Goal: Information Seeking & Learning: Learn about a topic

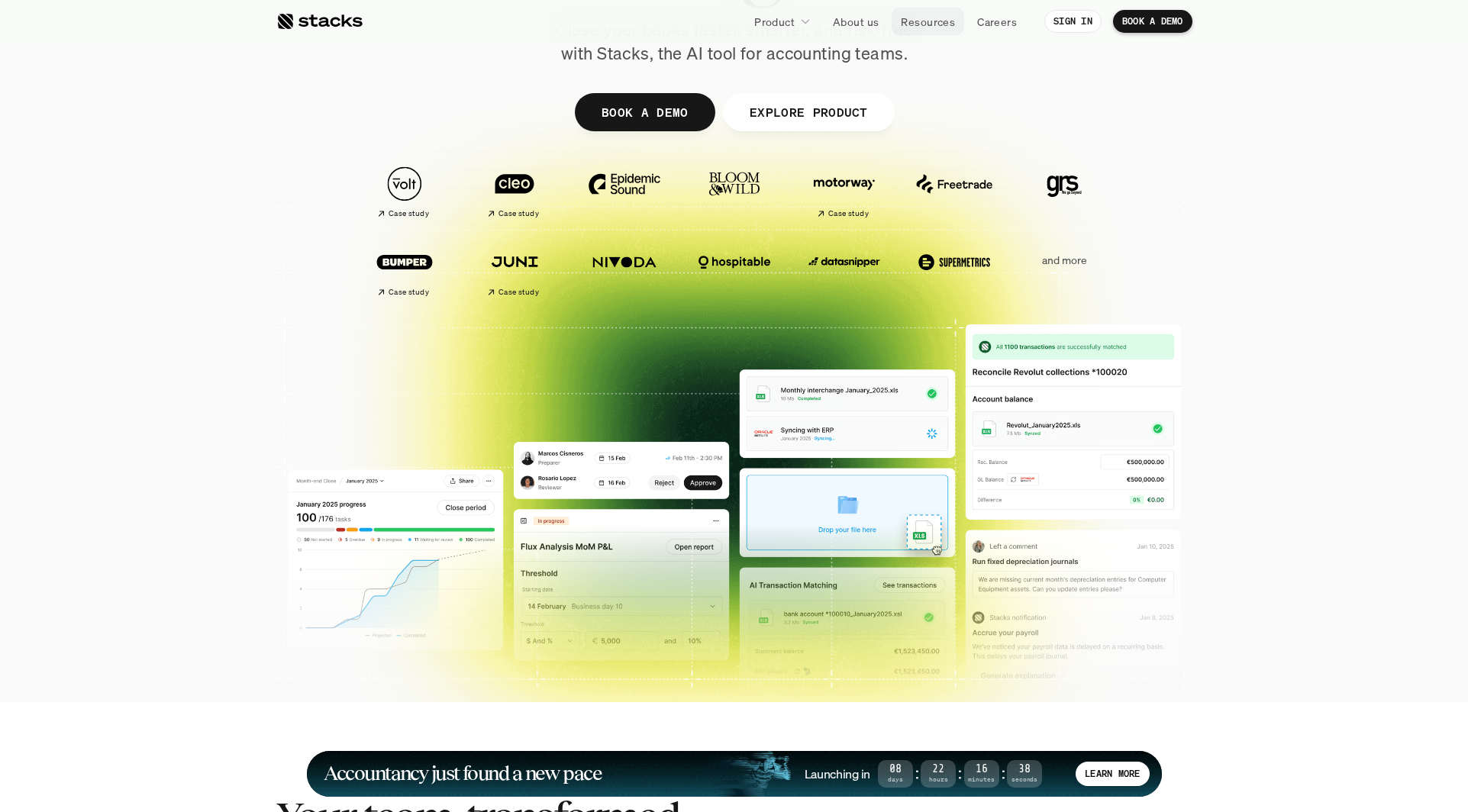
click at [911, 28] on p "Resources" at bounding box center [927, 22] width 54 height 16
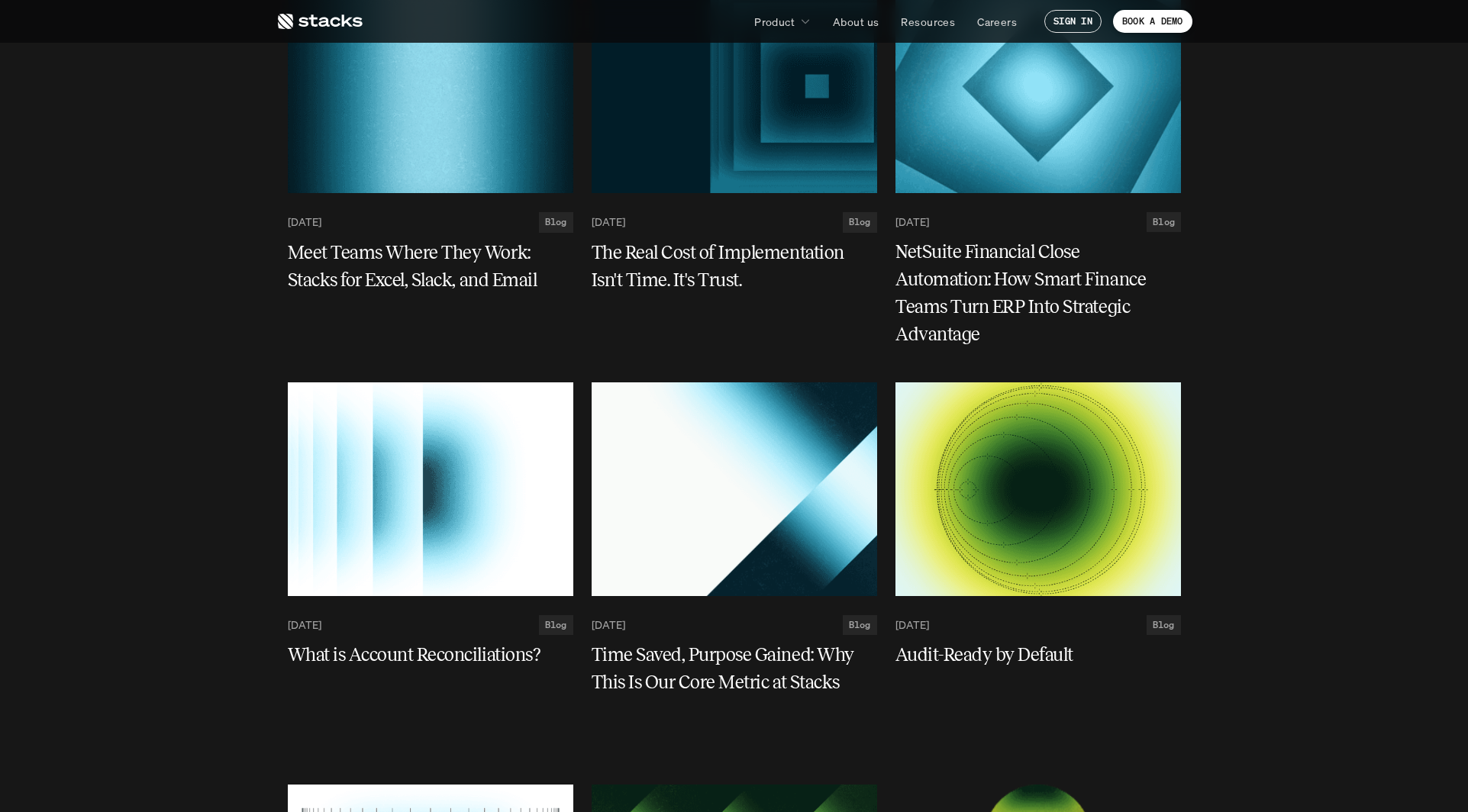
scroll to position [3509, 0]
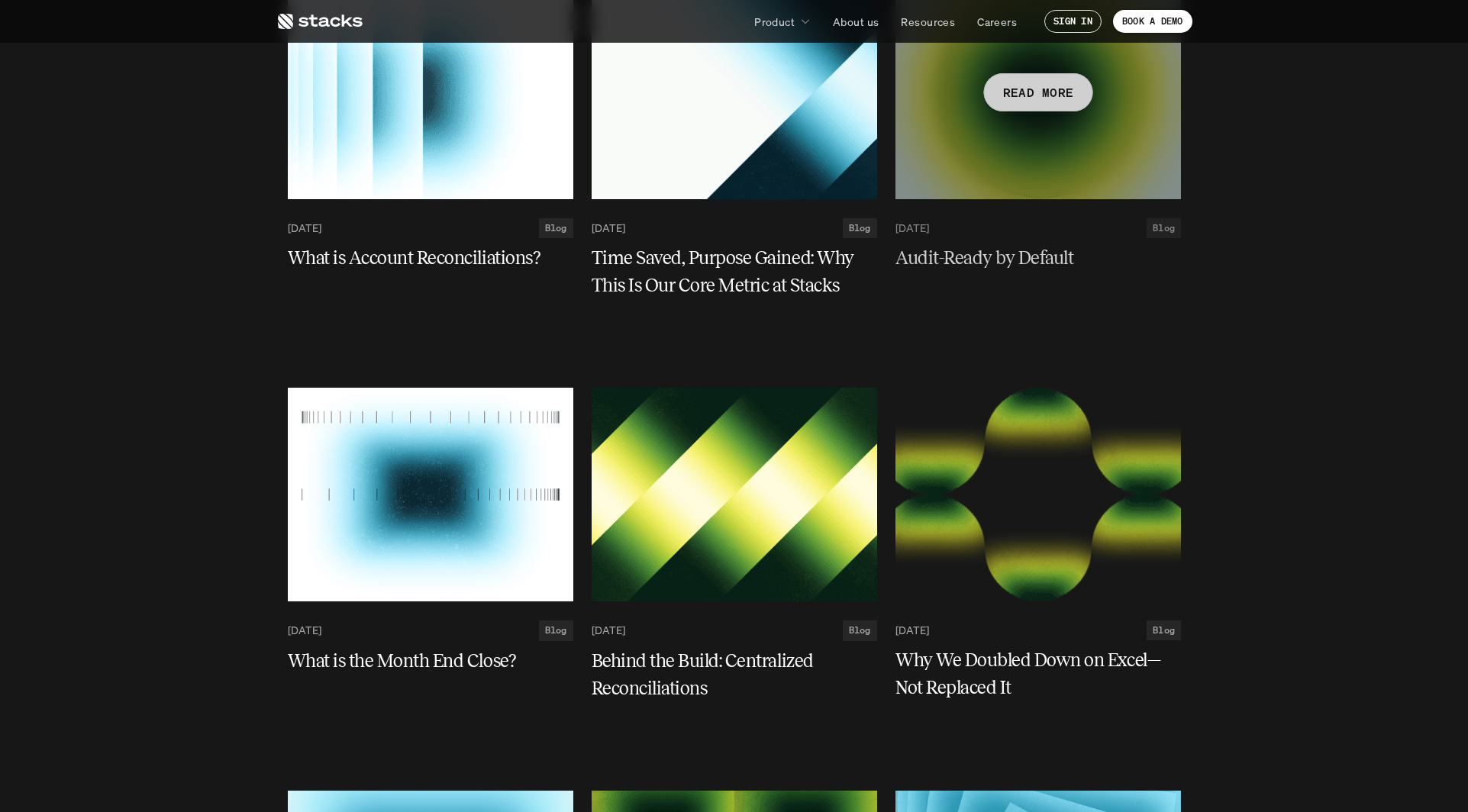
click at [993, 257] on h5 "Audit-Ready by Default" at bounding box center [1029, 258] width 267 height 28
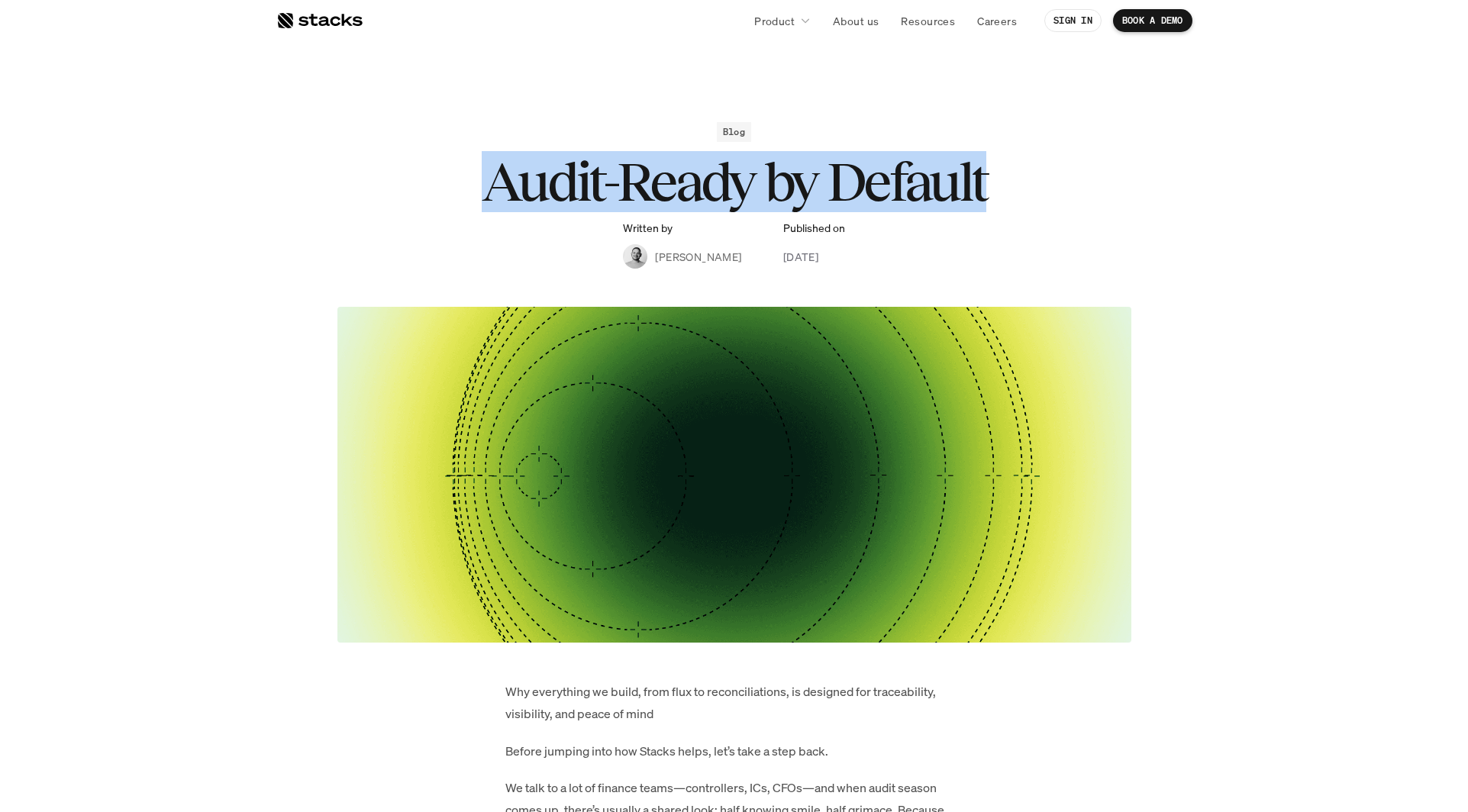
drag, startPoint x: 482, startPoint y: 184, endPoint x: 1041, endPoint y: 215, distance: 559.9
click at [1041, 215] on div "Blog Audit-Ready by Default Written by [PERSON_NAME] Published on [DATE]" at bounding box center [734, 195] width 885 height 147
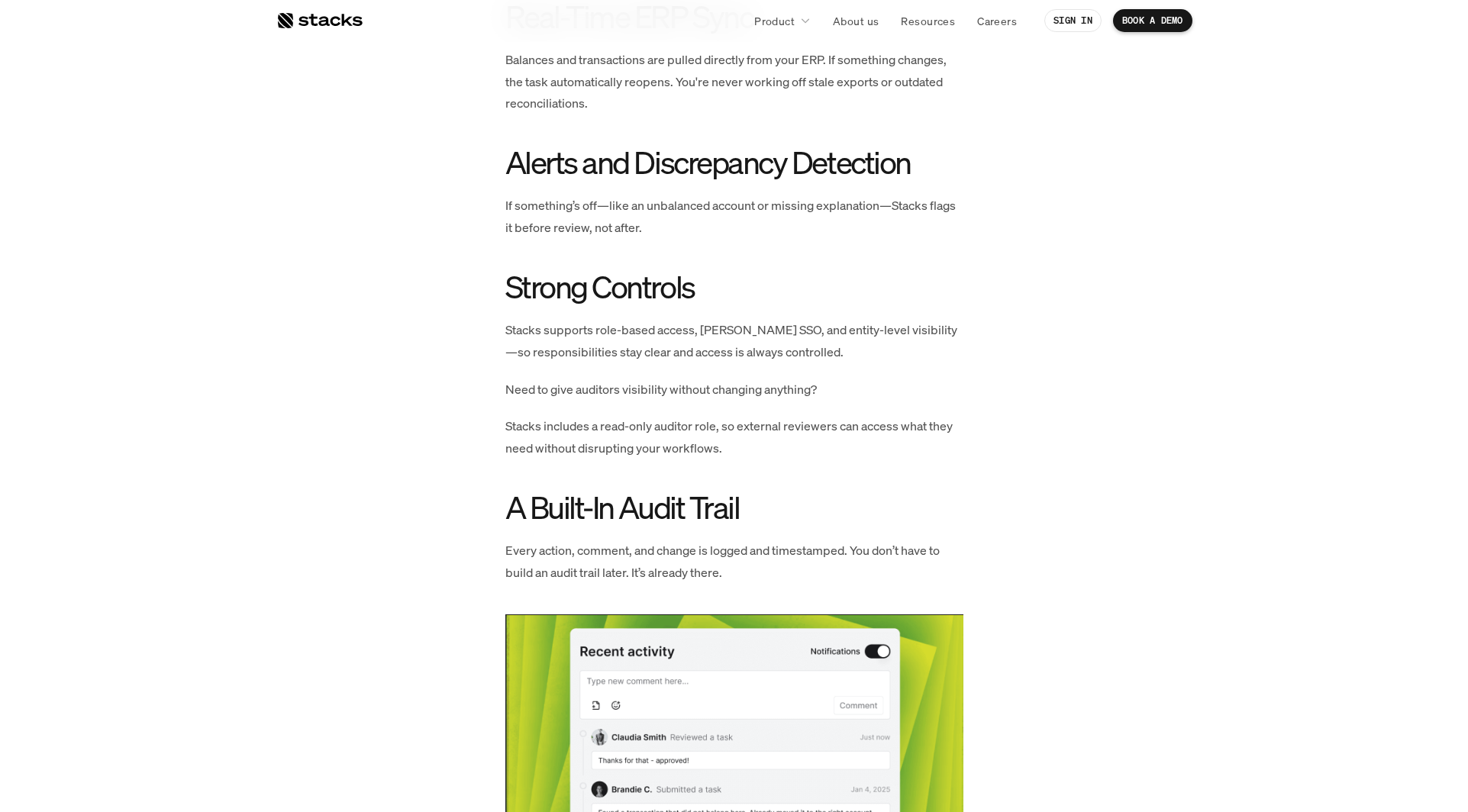
scroll to position [2594, 0]
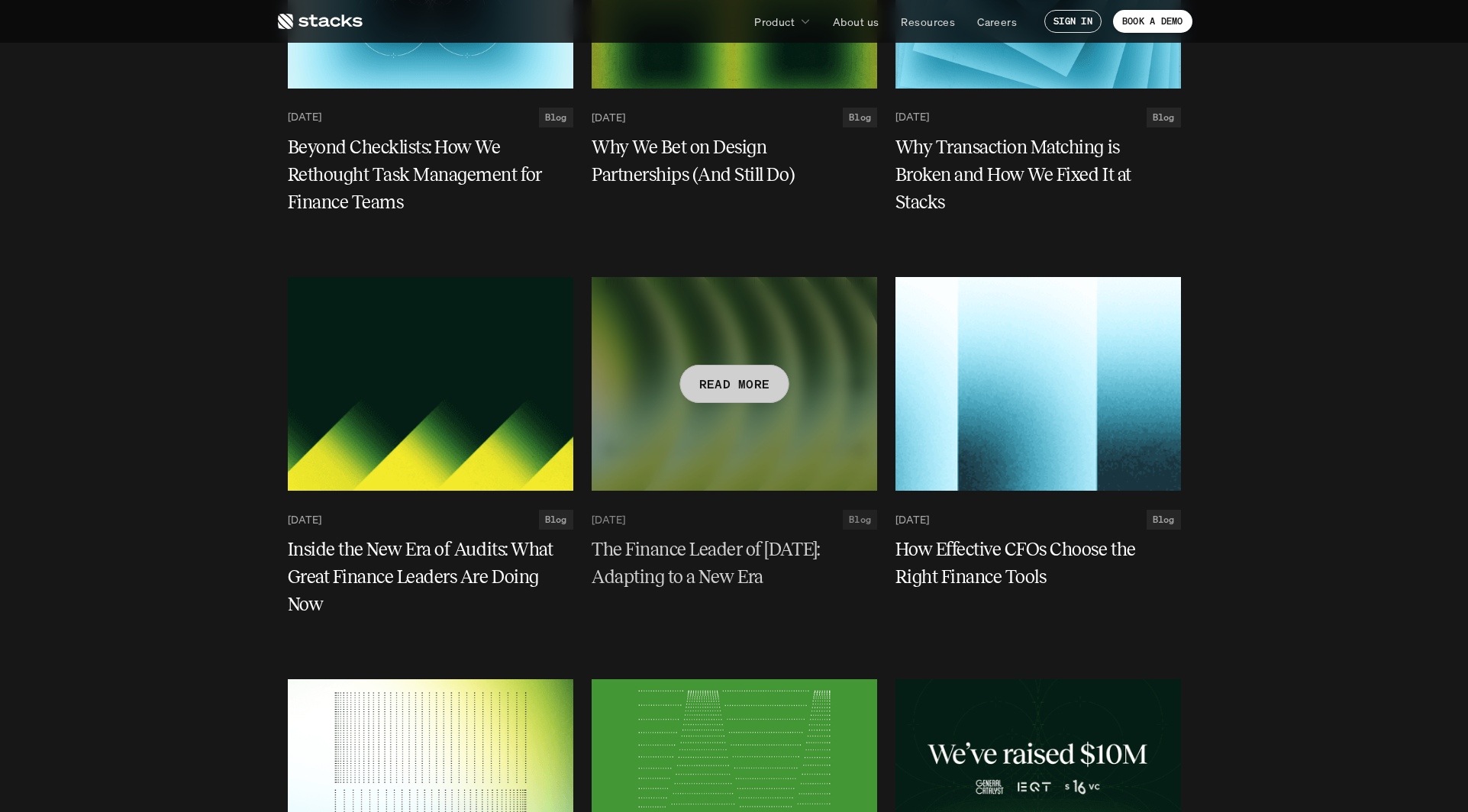
scroll to position [4654, 0]
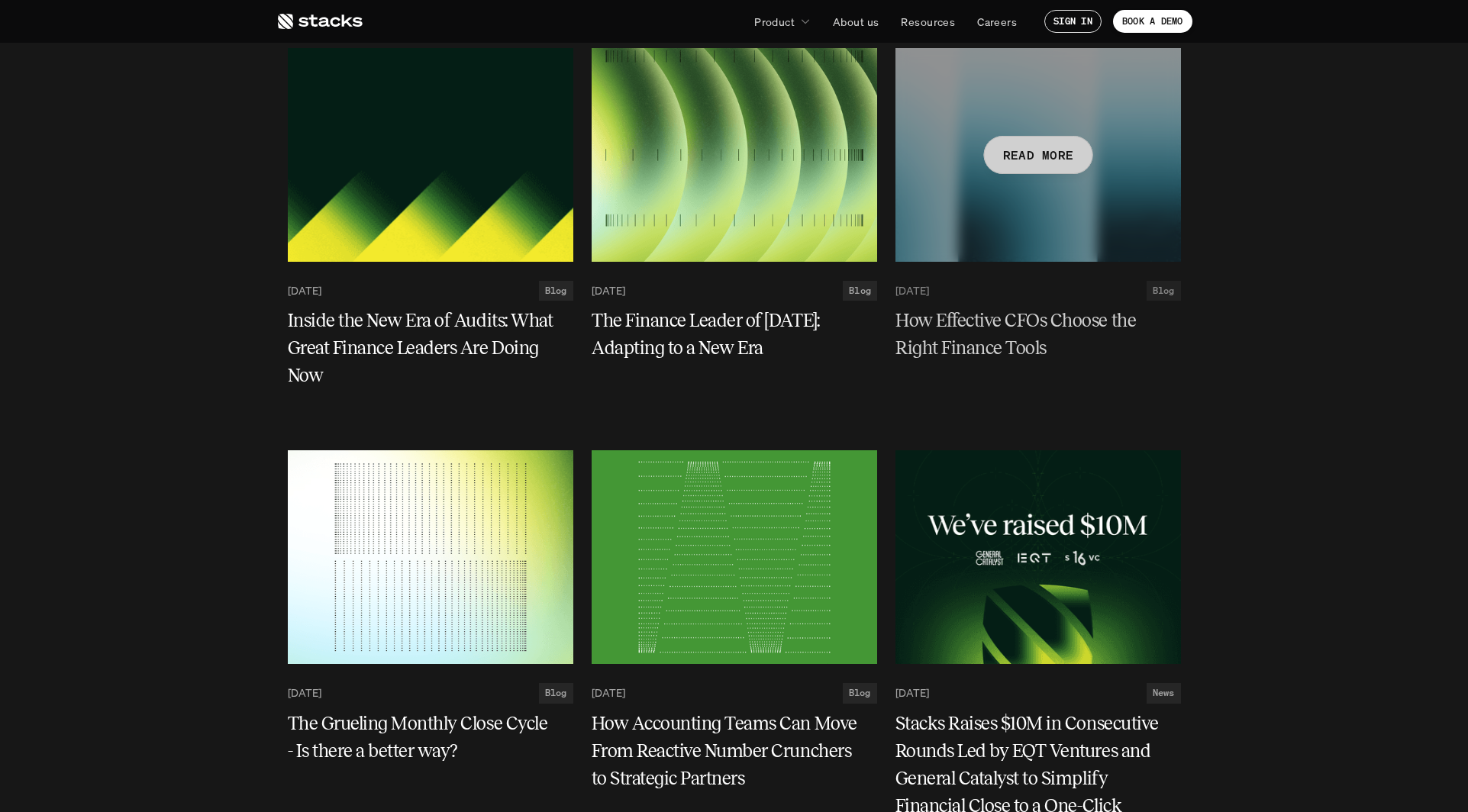
click at [975, 360] on h5 "How Effective CFOs Choose the Right Finance Tools" at bounding box center [1029, 333] width 267 height 55
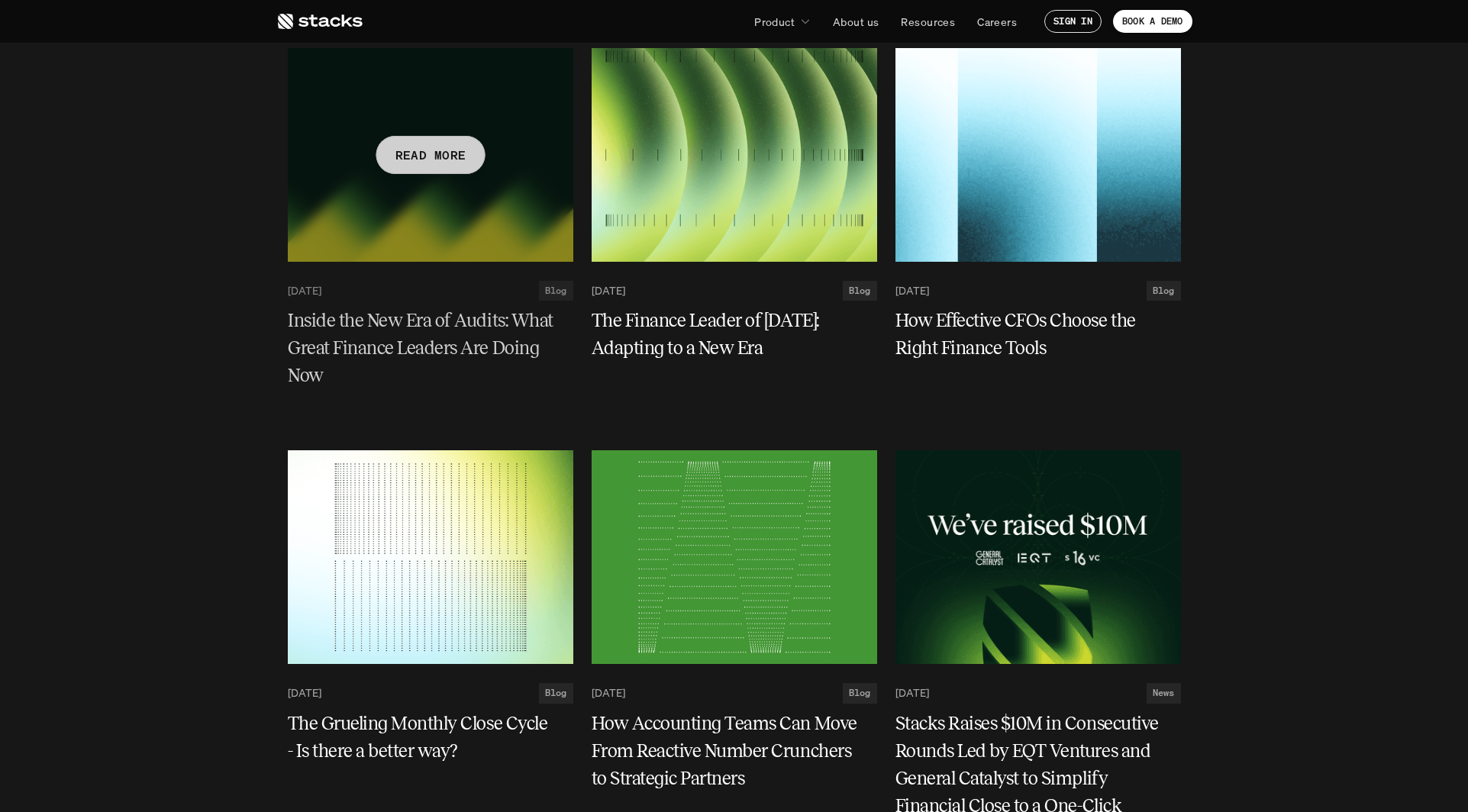
click at [420, 250] on div at bounding box center [430, 155] width 285 height 213
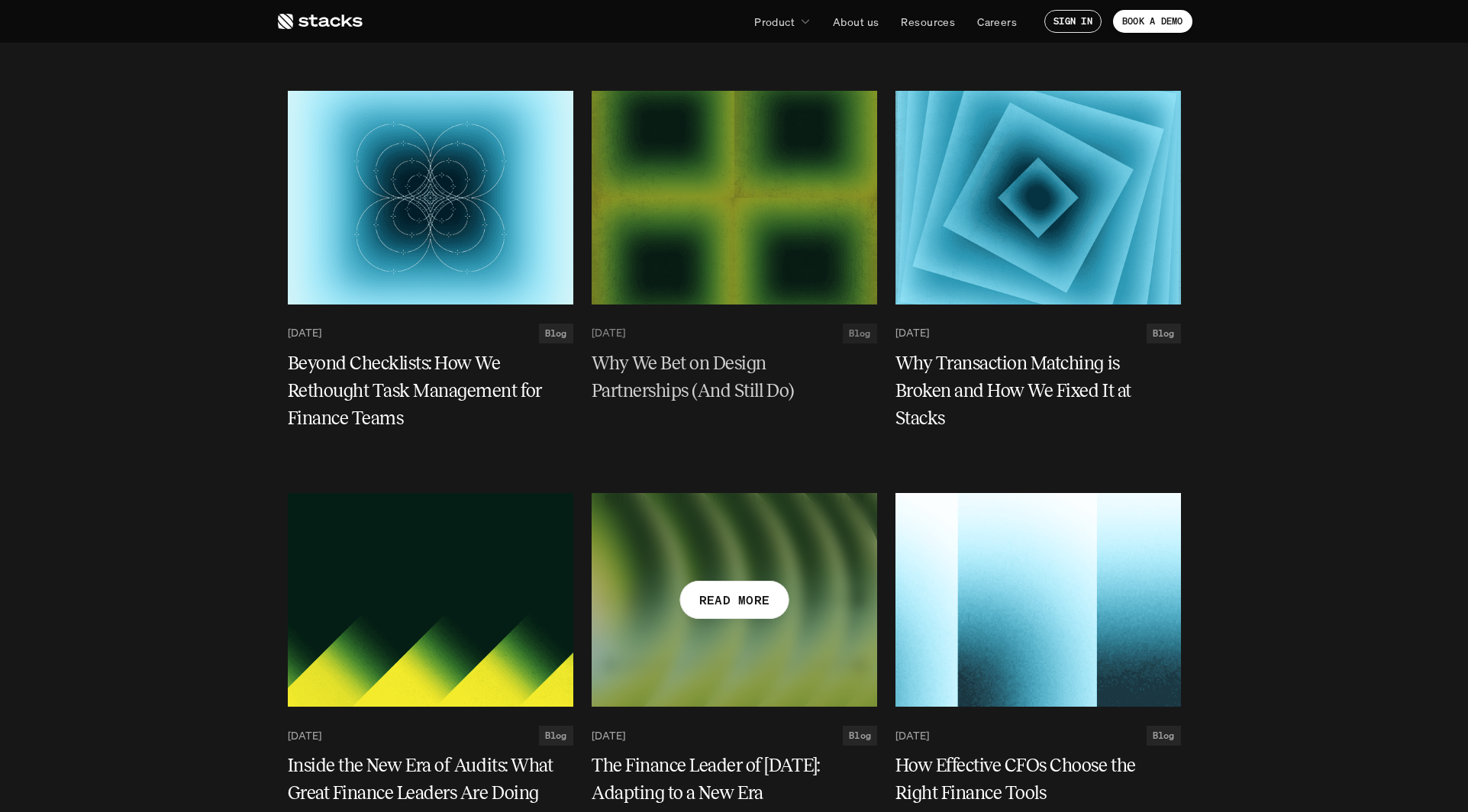
scroll to position [4196, 0]
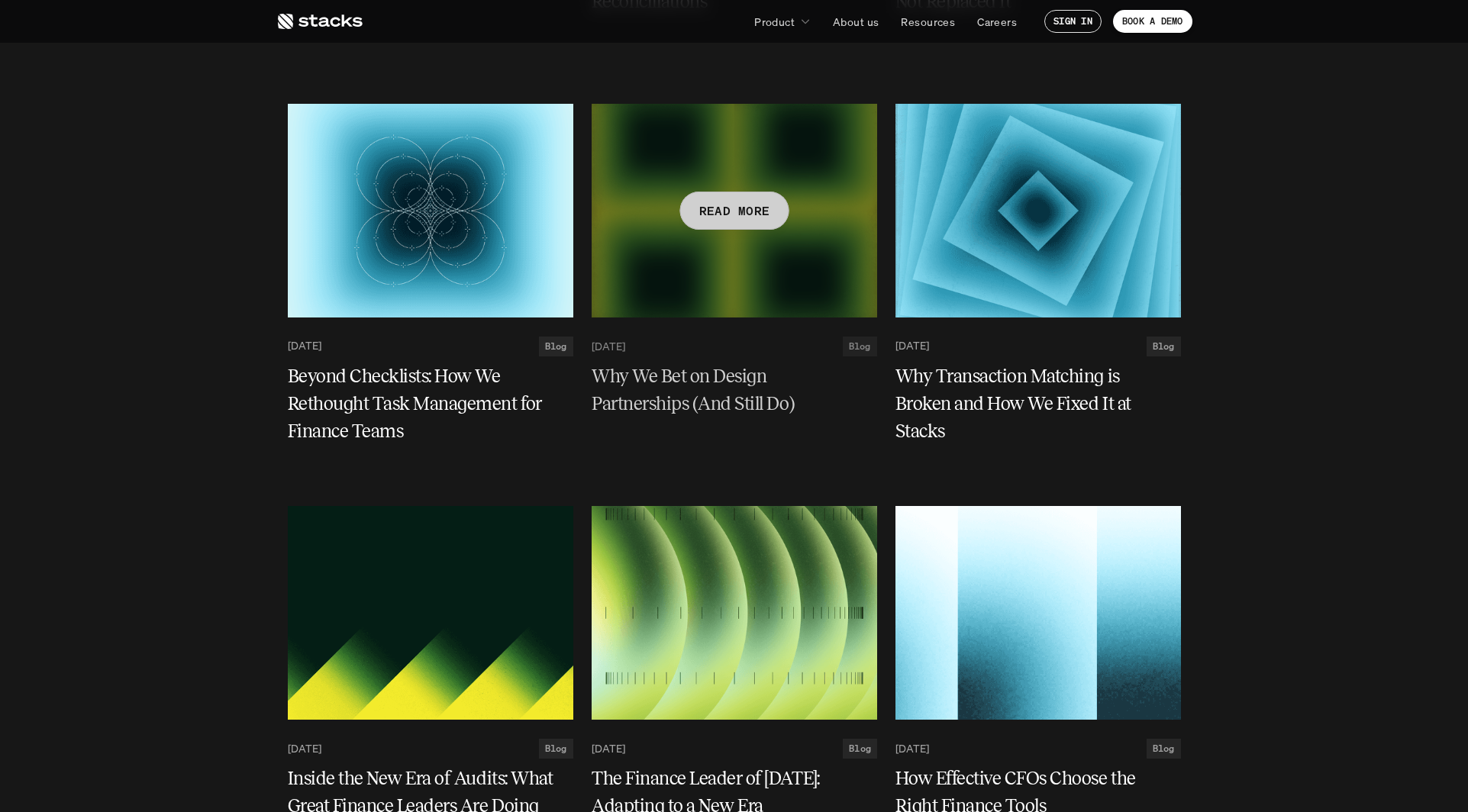
click at [714, 372] on h5 "Why We Bet on Design Partnerships (And Still Do)" at bounding box center [726, 389] width 267 height 55
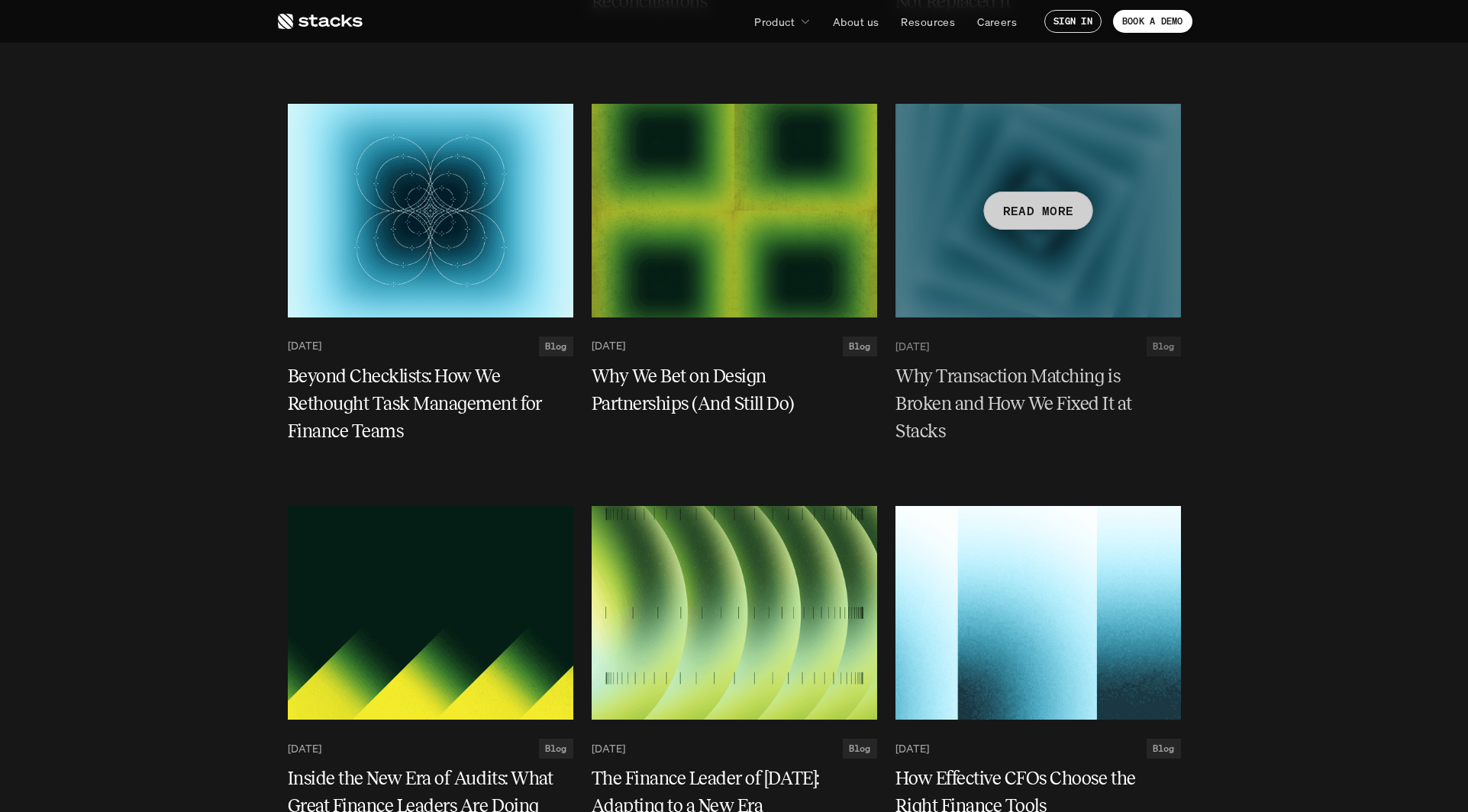
click at [1007, 381] on h5 "Why Transaction Matching is Broken and How We Fixed It at Stacks" at bounding box center [1029, 403] width 267 height 83
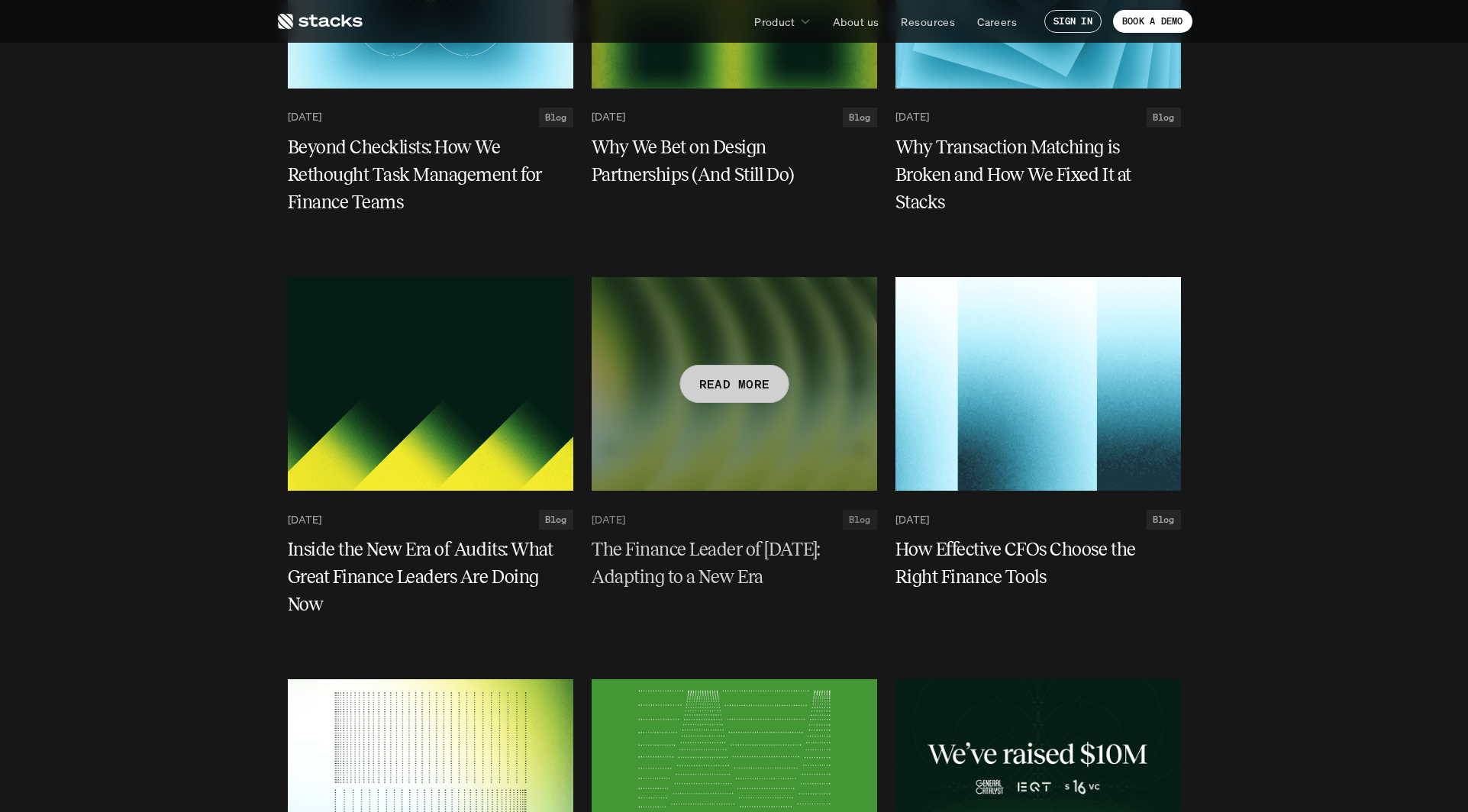
click at [650, 480] on div at bounding box center [734, 384] width 285 height 213
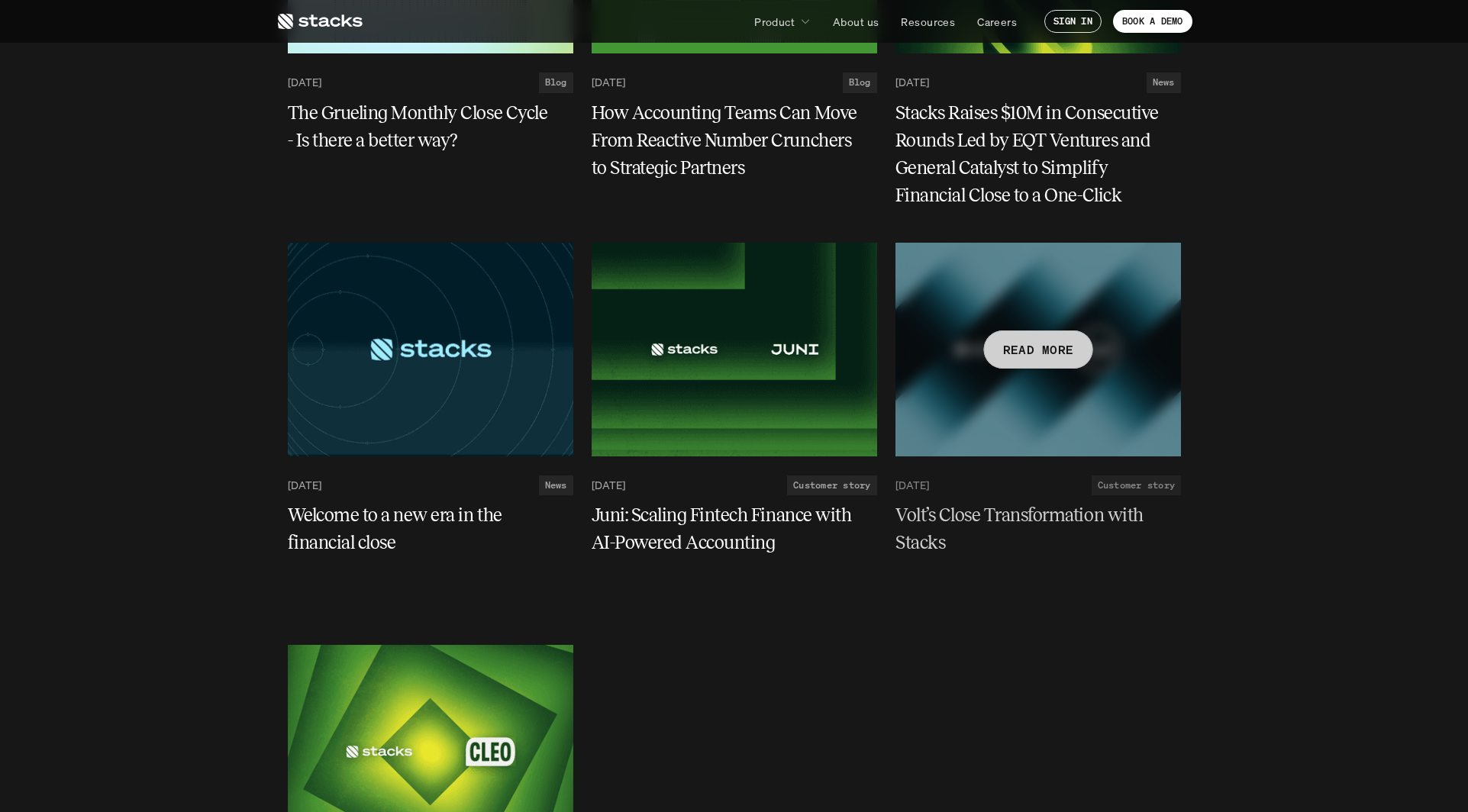
click at [944, 510] on h5 "Volt’s Close Transformation with Stacks" at bounding box center [1029, 528] width 267 height 55
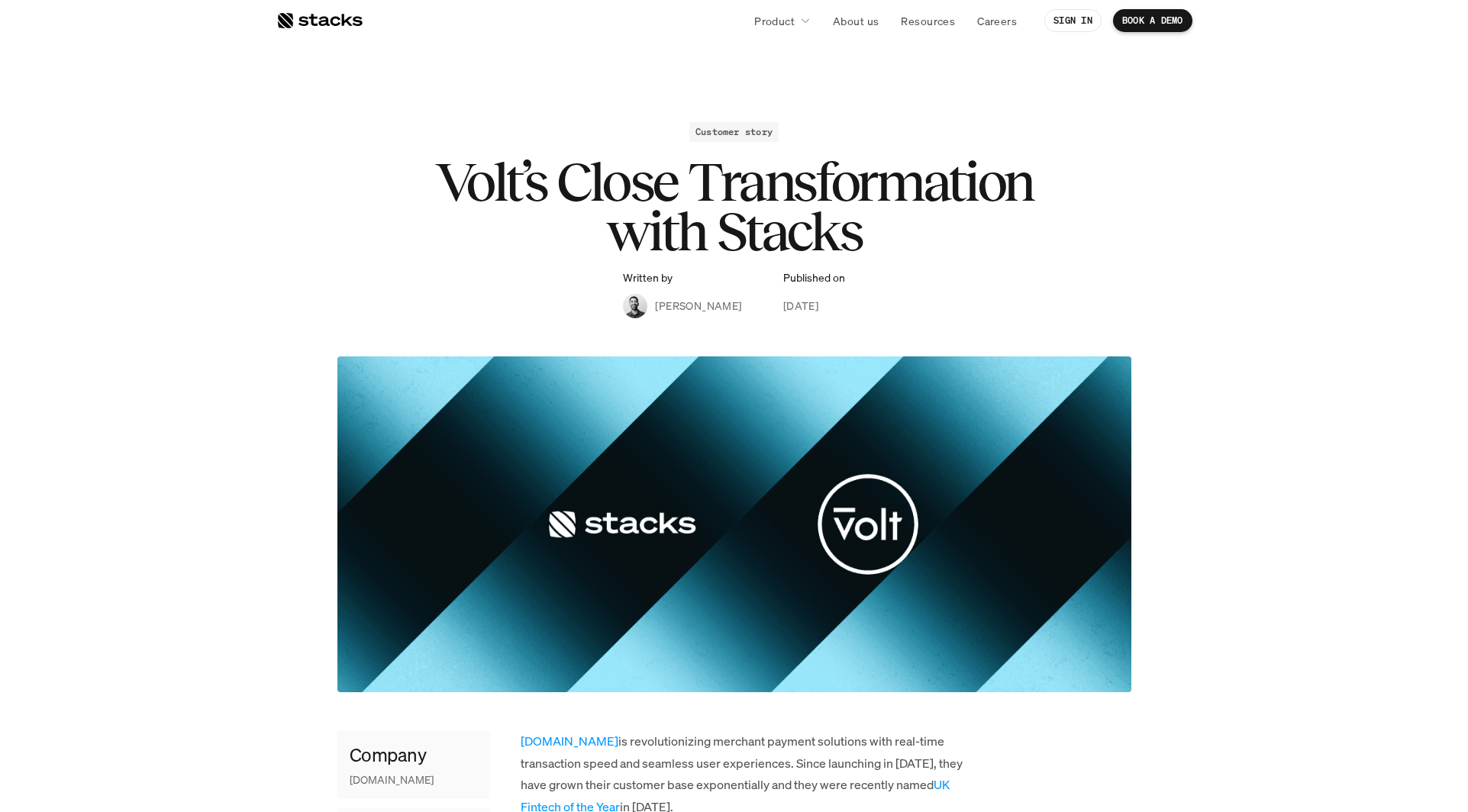
click at [913, 249] on h1 "Volt’s Close Transformation with Stacks" at bounding box center [734, 206] width 611 height 99
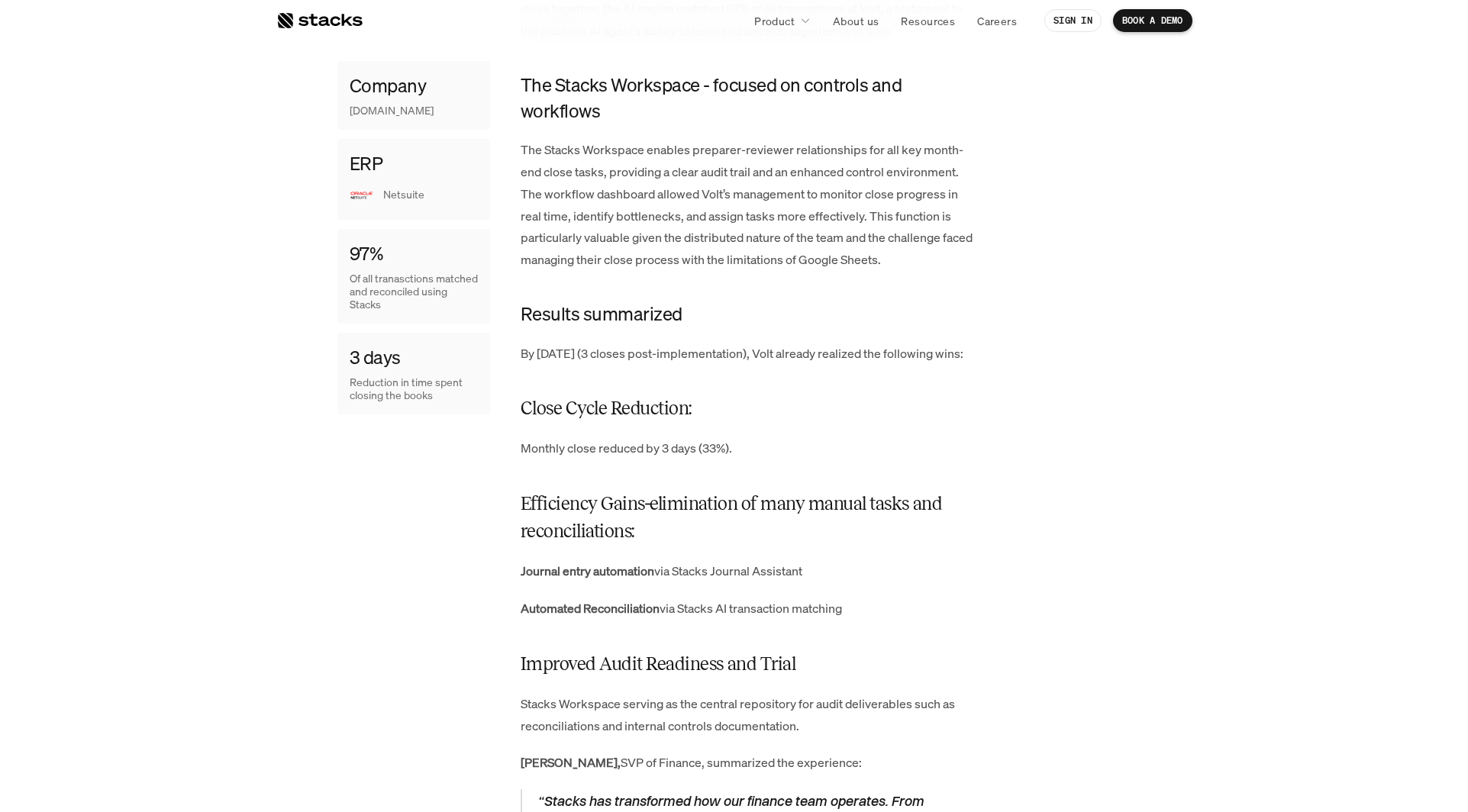
scroll to position [2441, 0]
